Goal: Check status: Check status

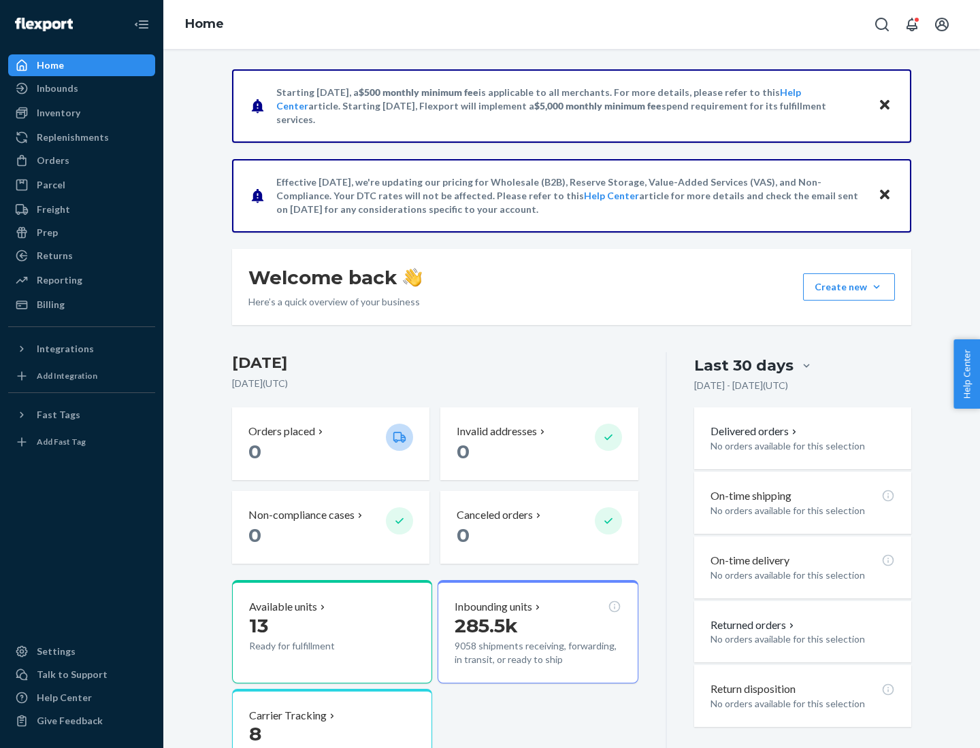
click at [876, 287] on button "Create new Create new inbound Create new order Create new product" at bounding box center [849, 287] width 92 height 27
click at [56, 88] on div "Inbounds" at bounding box center [58, 89] width 42 height 14
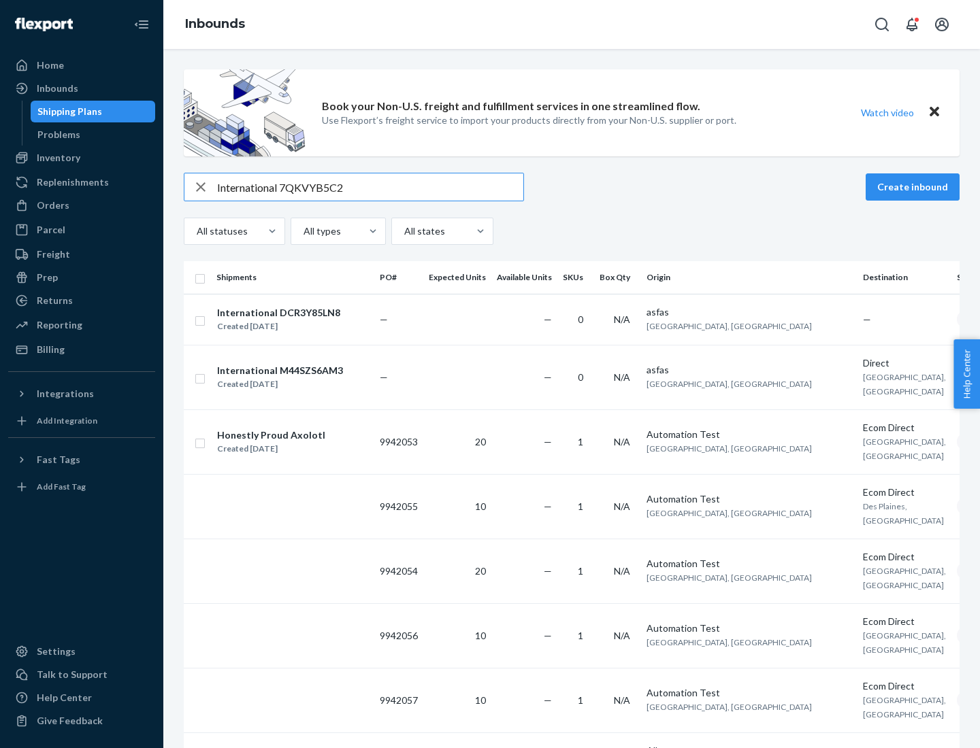
type input "International 7QKVYB5C29"
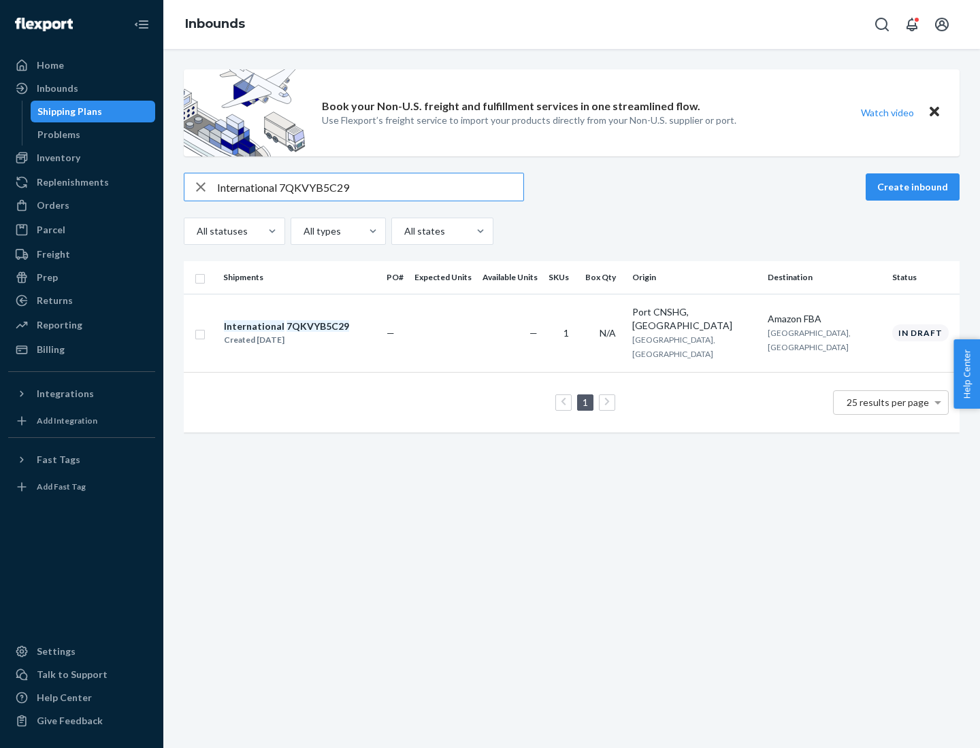
click at [310, 333] on div "Created [DATE]" at bounding box center [286, 340] width 125 height 14
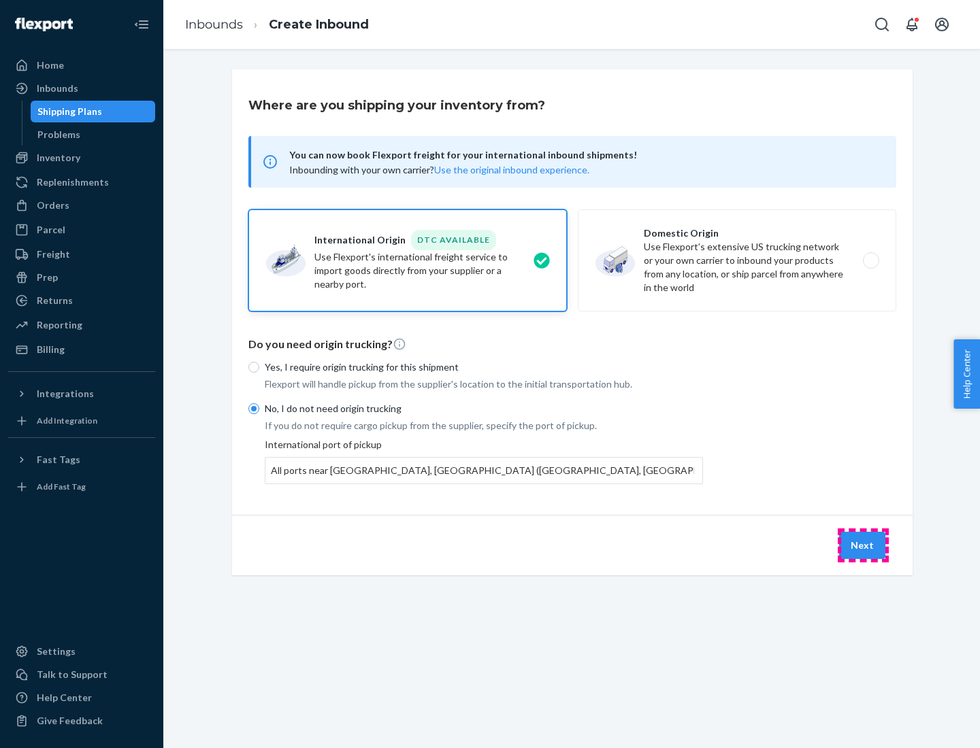
click at [863, 545] on button "Next" at bounding box center [862, 545] width 46 height 27
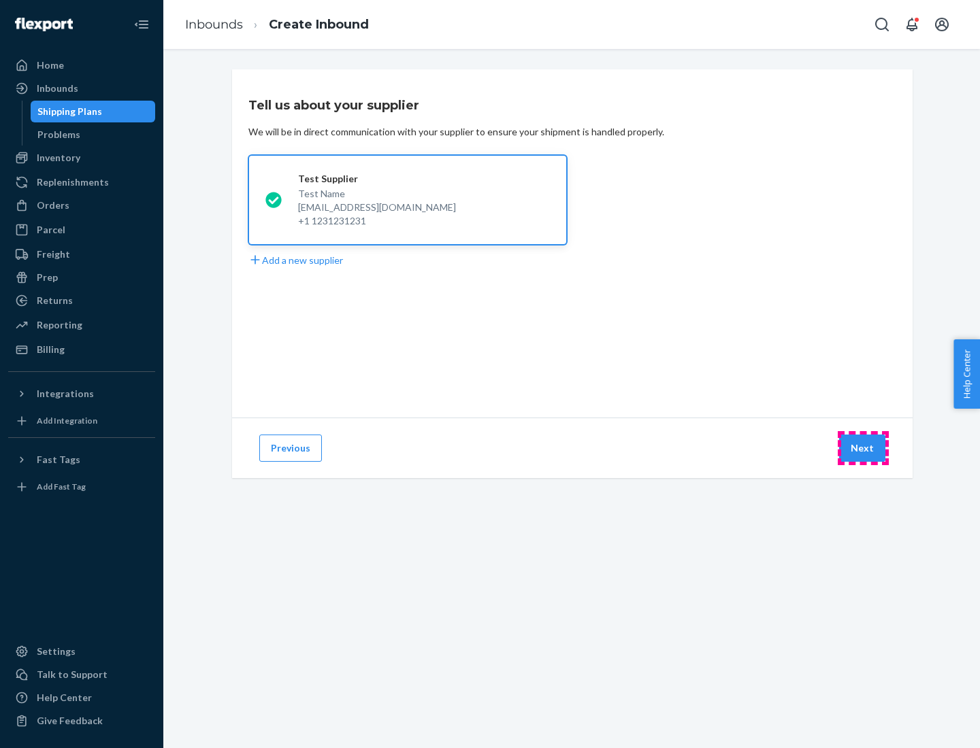
click at [863, 448] on button "Next" at bounding box center [862, 448] width 46 height 27
